Goal: Task Accomplishment & Management: Use online tool/utility

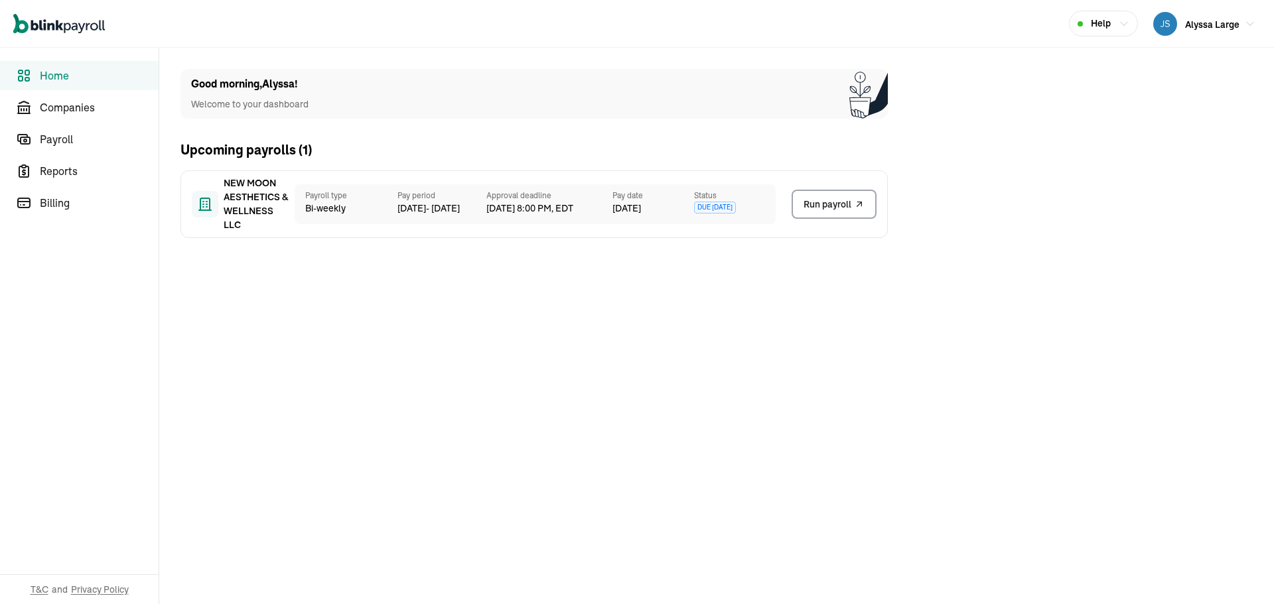
click at [59, 31] on icon "Global" at bounding box center [59, 24] width 92 height 20
click at [61, 25] on icon "Global" at bounding box center [59, 25] width 7 height 10
click at [58, 140] on span "Payroll" at bounding box center [99, 139] width 119 height 16
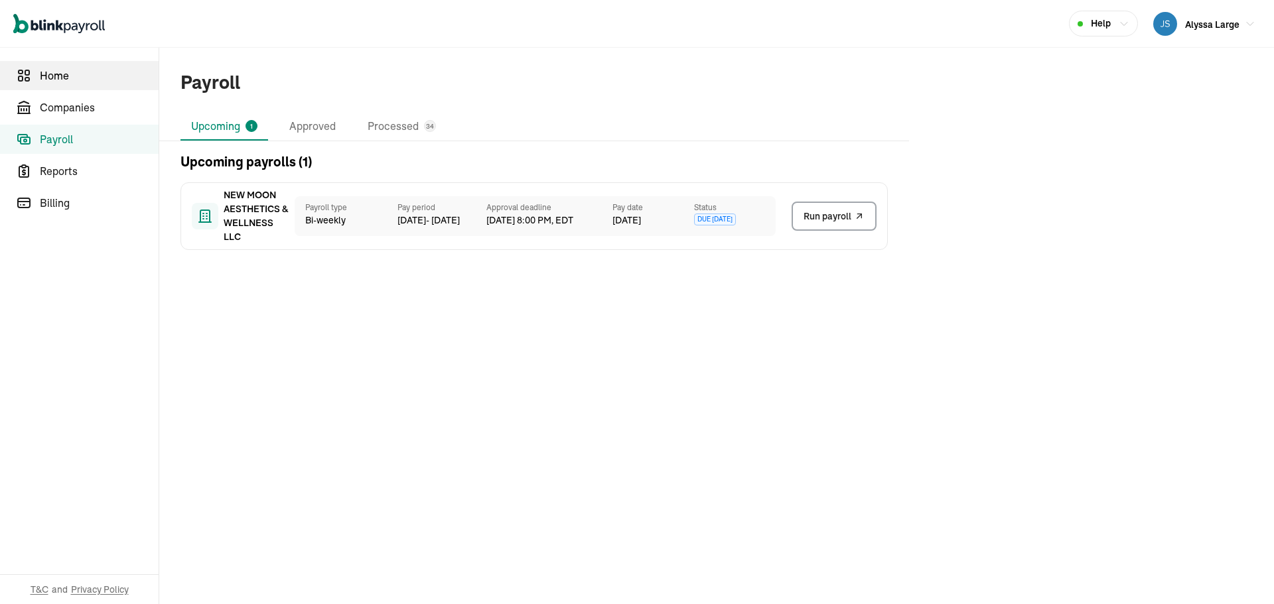
click at [70, 76] on span "Home" at bounding box center [99, 76] width 119 height 16
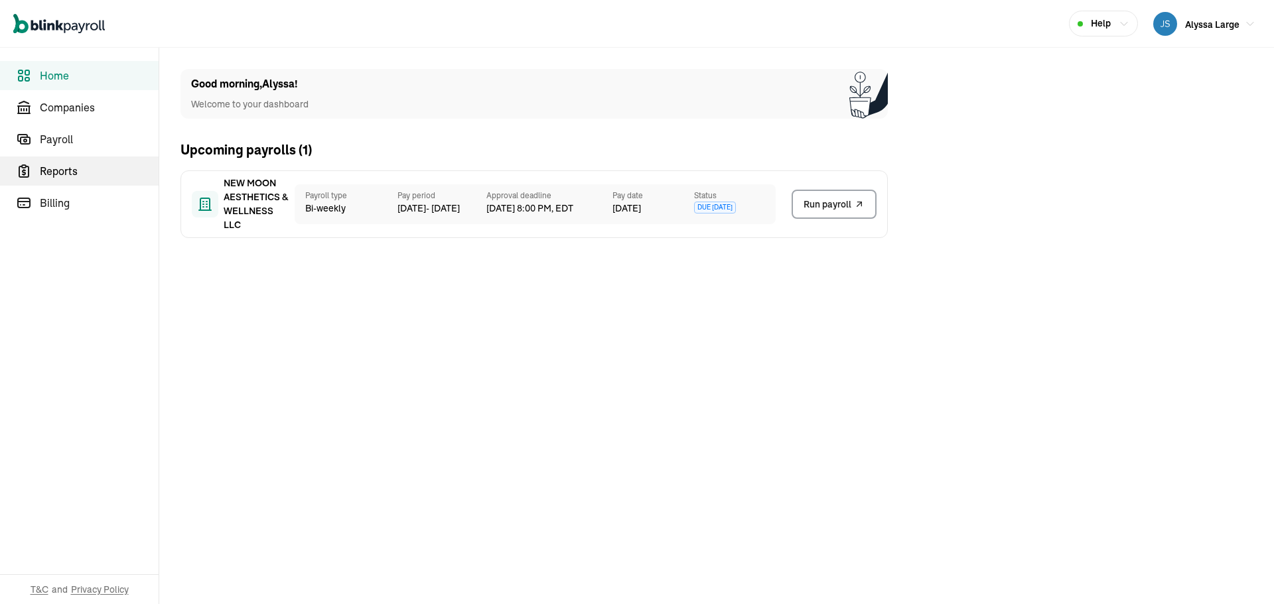
click at [58, 176] on span "Reports" at bounding box center [99, 171] width 119 height 16
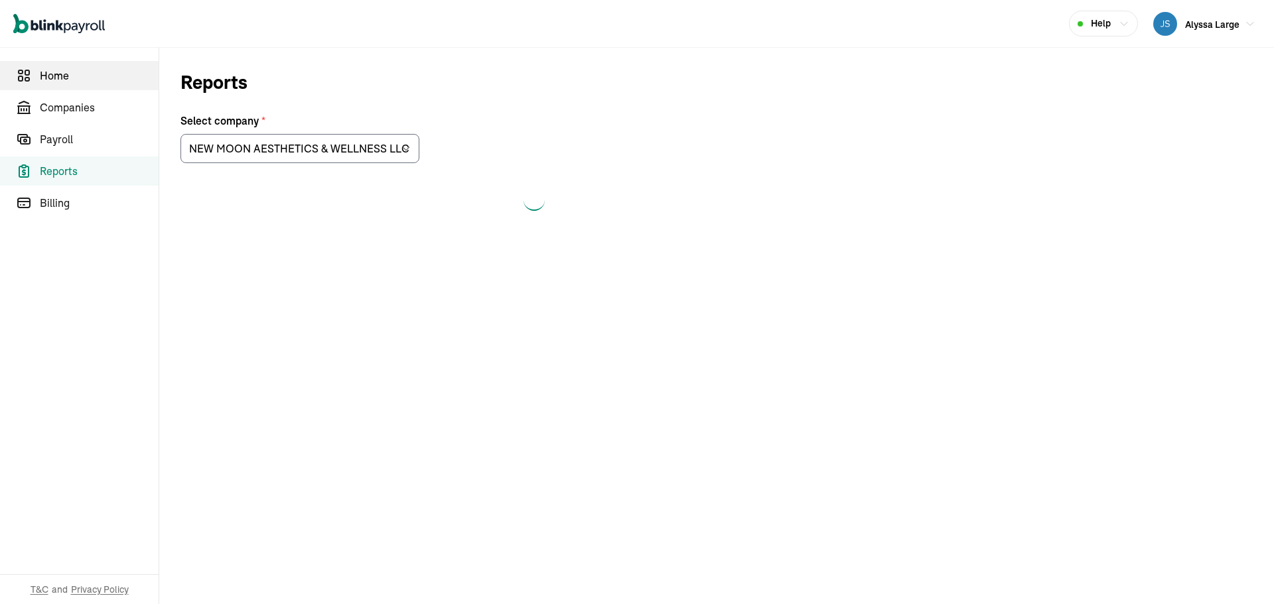
click at [73, 81] on span "Home" at bounding box center [99, 76] width 119 height 16
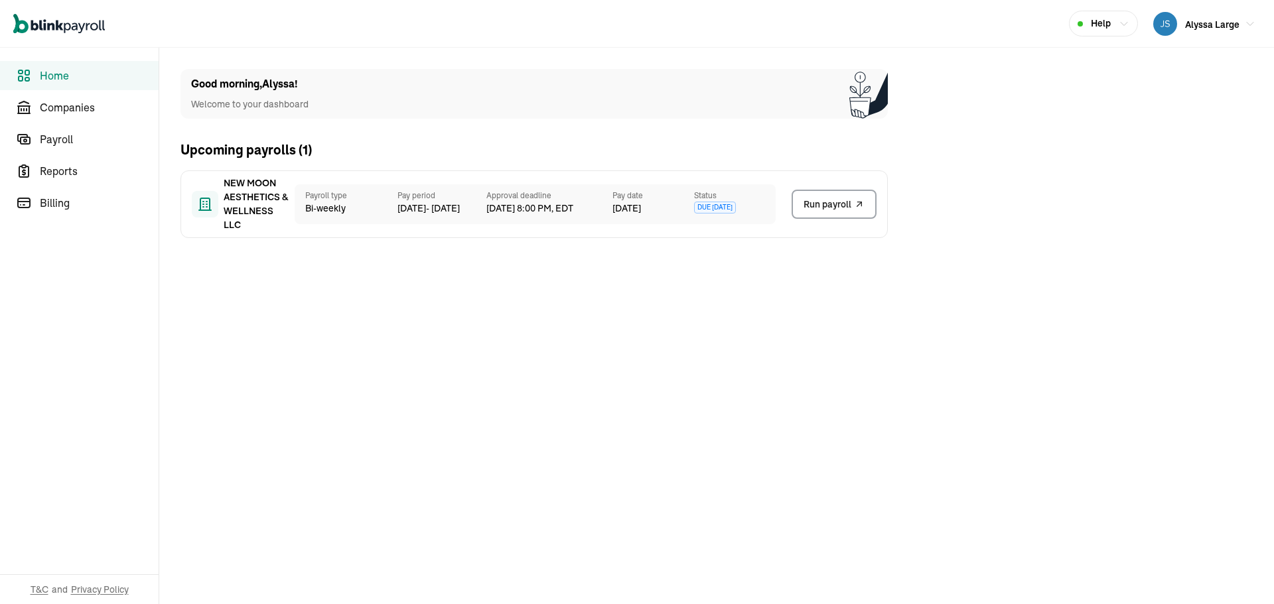
click at [73, 81] on span "Home" at bounding box center [99, 76] width 119 height 16
click at [68, 104] on span "Companies" at bounding box center [99, 108] width 119 height 16
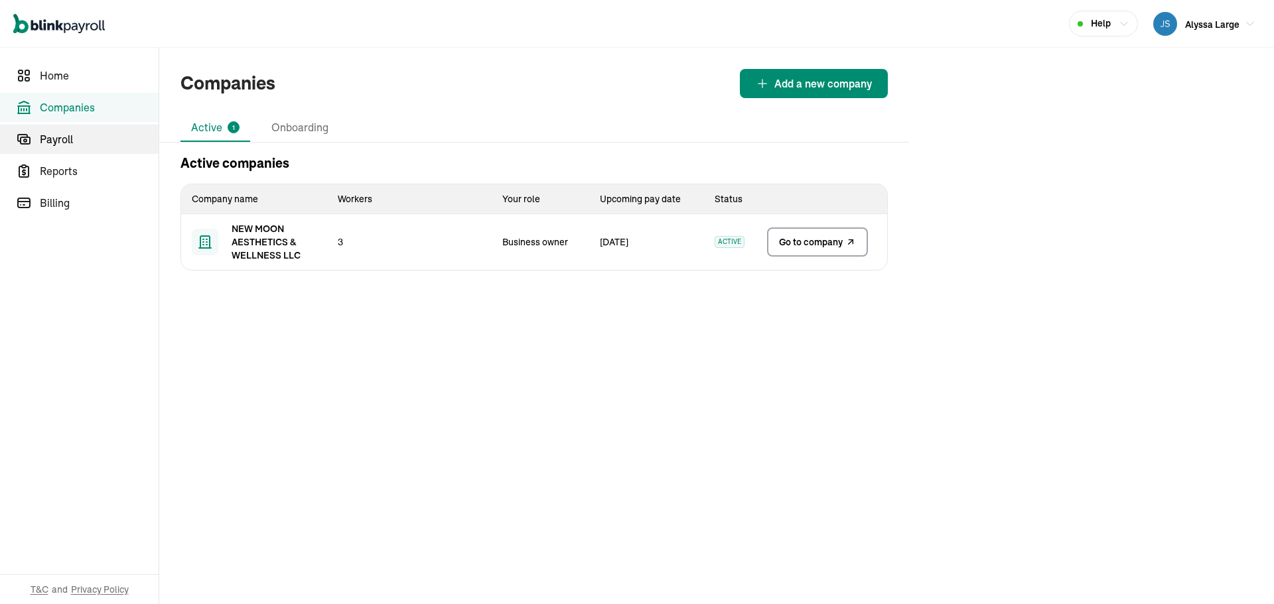
click at [66, 132] on span "Payroll" at bounding box center [99, 139] width 119 height 16
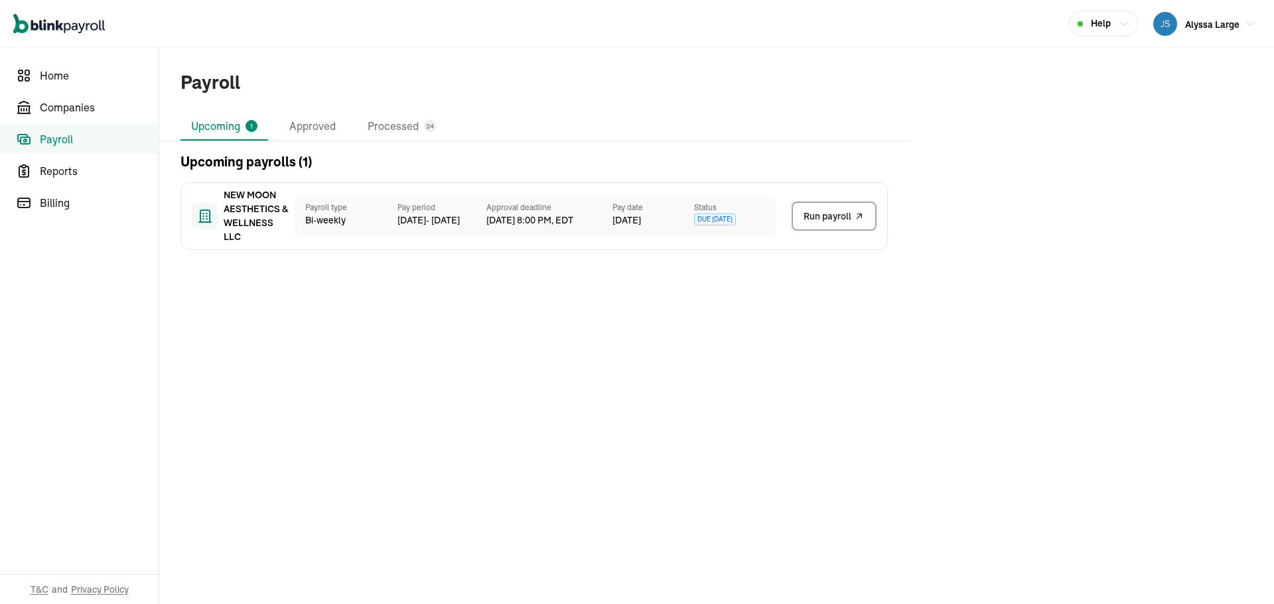
click at [72, 32] on icon "Global" at bounding box center [59, 24] width 92 height 20
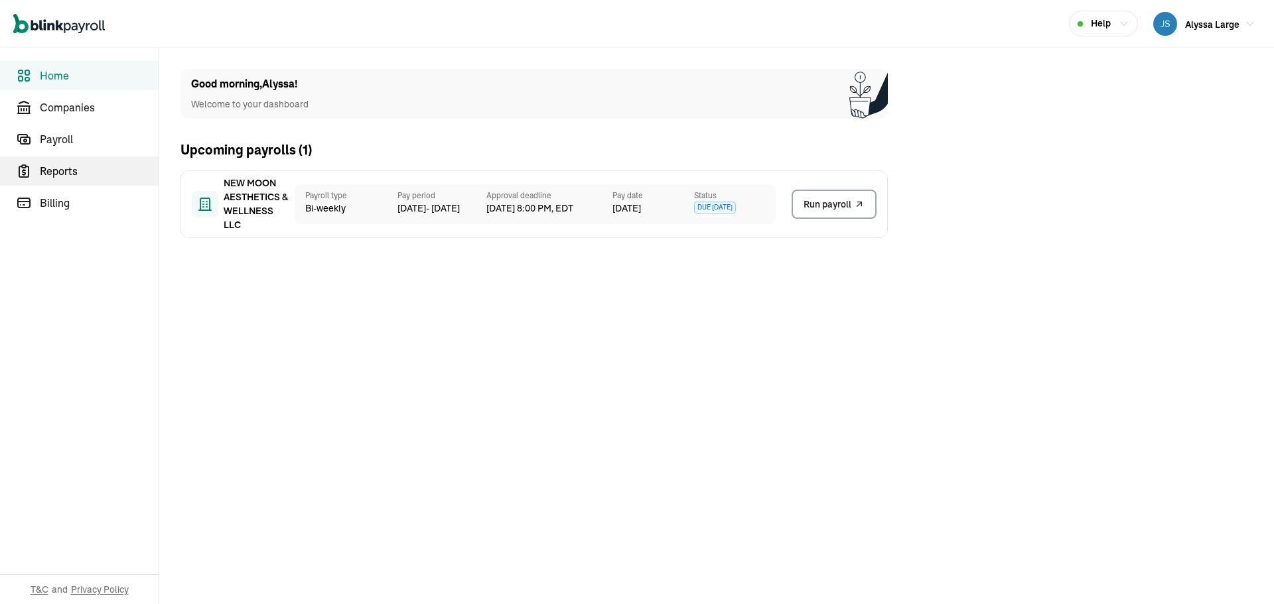
click at [53, 176] on span "Reports" at bounding box center [99, 171] width 119 height 16
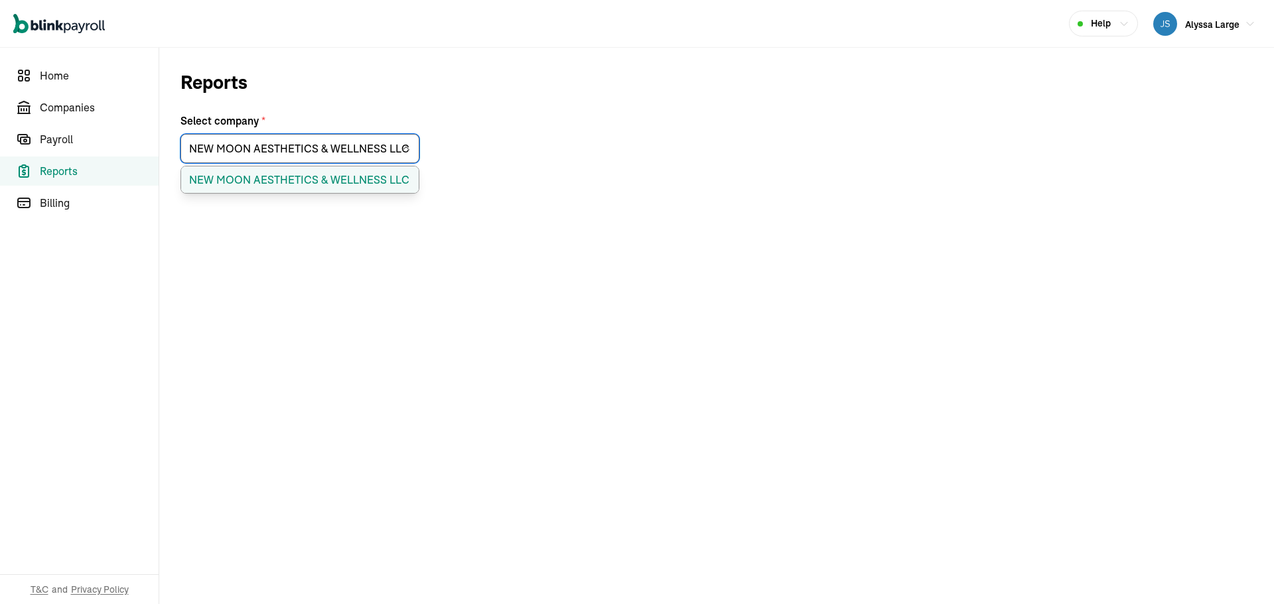
click at [243, 150] on input "NEW MOON AESTHETICS & WELLNESS LLC" at bounding box center [299, 148] width 239 height 29
click at [1082, 117] on main "Reports Select company * NEW MOON AESTHETICS & WELLNESS LLC NEW MOON AESTHETICS…" at bounding box center [716, 372] width 1115 height 648
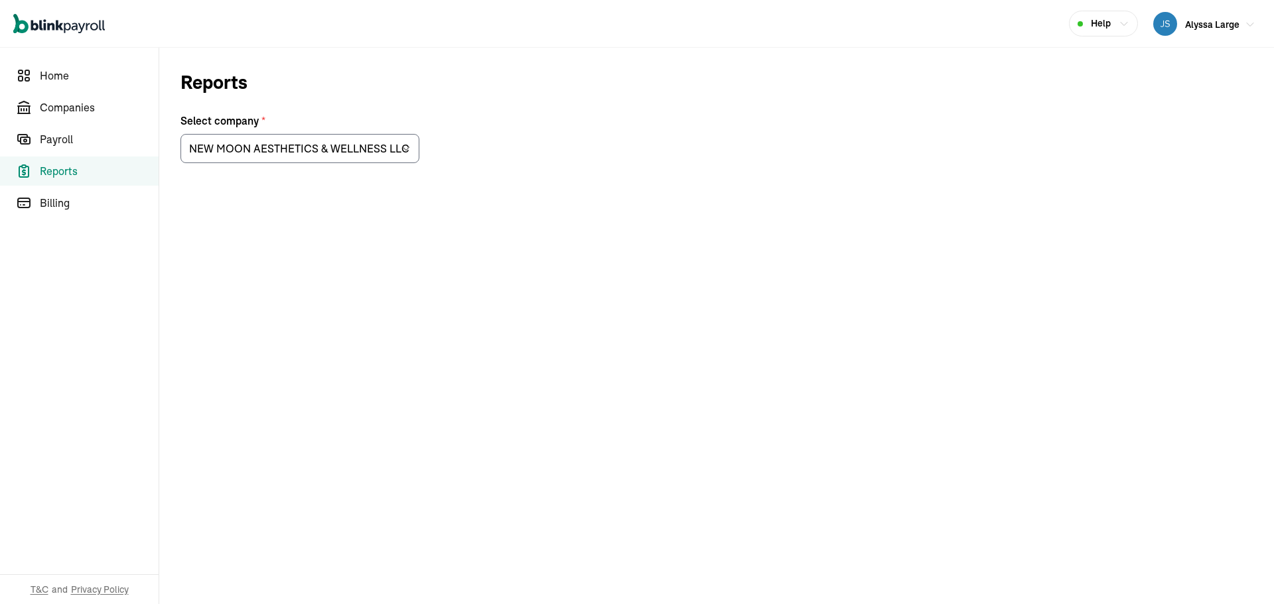
click at [1232, 23] on button "Alyssa Large" at bounding box center [1204, 23] width 113 height 29
click at [40, 82] on span "Home" at bounding box center [99, 76] width 119 height 16
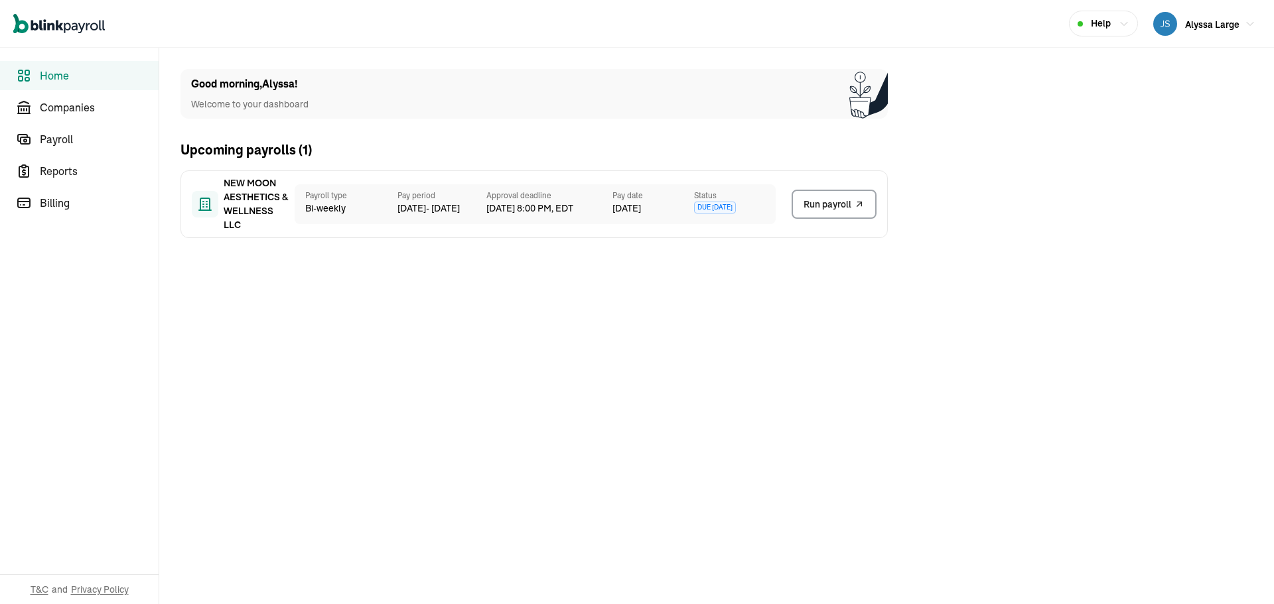
click at [281, 206] on span "NEW MOON AESTHETICS & WELLNESS LLC" at bounding box center [257, 205] width 66 height 56
click at [838, 208] on span "Run payroll" at bounding box center [828, 205] width 48 height 14
